Goal: Information Seeking & Learning: Learn about a topic

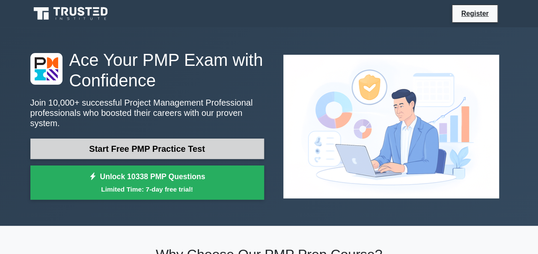
click at [151, 139] on link "Start Free PMP Practice Test" at bounding box center [146, 149] width 233 height 21
